Goal: Check status: Check status

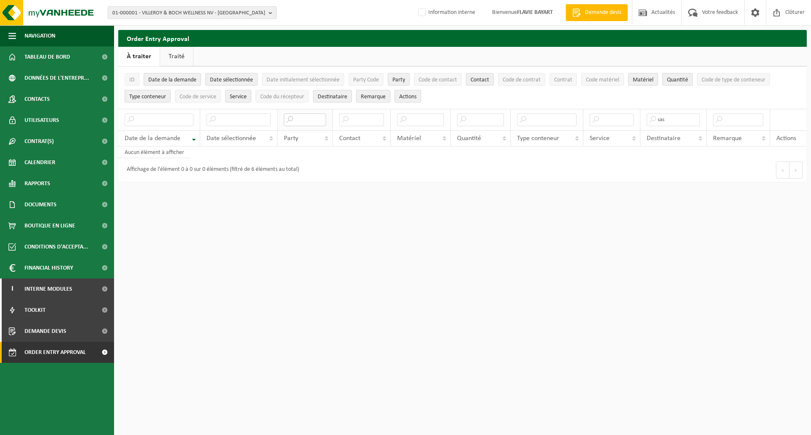
click at [305, 123] on input "text" at bounding box center [305, 120] width 43 height 13
click at [239, 124] on input "text" at bounding box center [238, 120] width 64 height 13
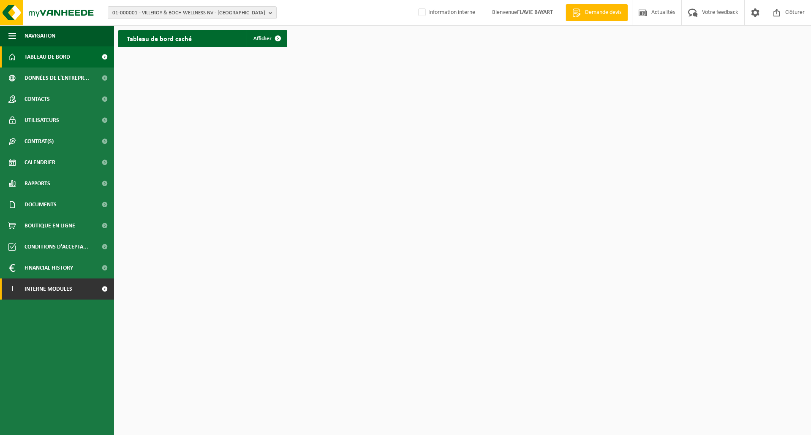
click at [82, 286] on link "I Interne modules" at bounding box center [57, 289] width 114 height 21
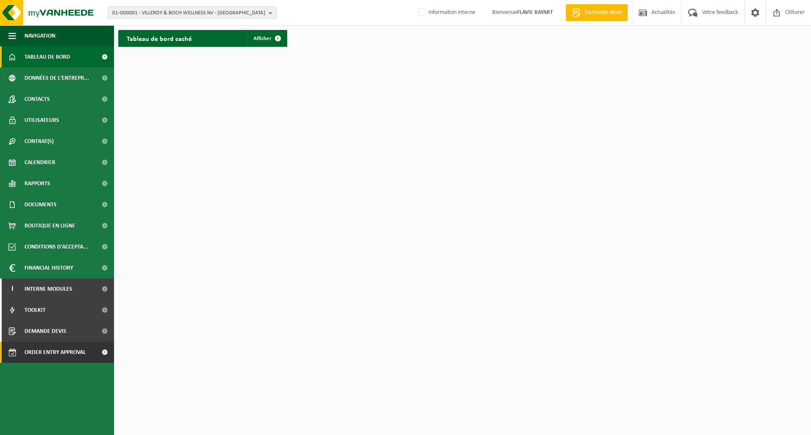
click at [78, 353] on span "Order entry approval" at bounding box center [54, 352] width 61 height 21
